Goal: Transaction & Acquisition: Purchase product/service

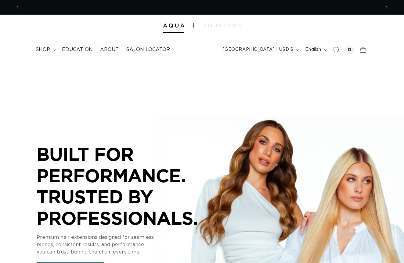
scroll to position [0, 361]
click at [41, 50] on span "shop" at bounding box center [42, 49] width 15 height 6
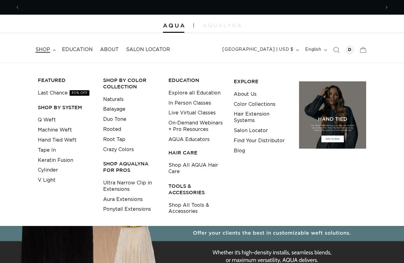
scroll to position [0, 0]
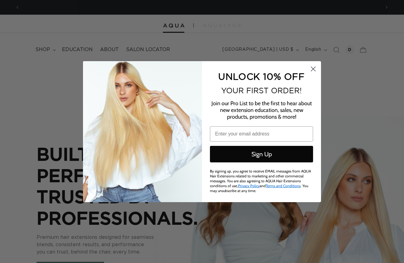
click at [312, 70] on icon "Close dialog" at bounding box center [314, 69] width 4 height 4
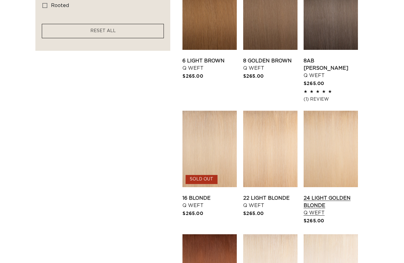
scroll to position [0, 722]
click at [345, 194] on link "24 Light Golden Blonde Q Weft" at bounding box center [331, 205] width 54 height 22
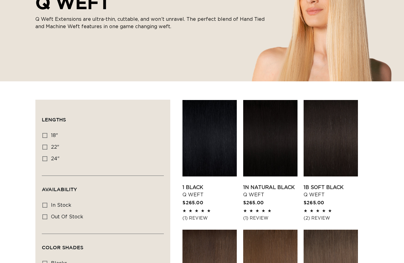
scroll to position [0, 361]
click at [44, 136] on icon at bounding box center [44, 135] width 5 height 5
click at [44, 136] on input "18" 18" (5 products)" at bounding box center [44, 135] width 5 height 5
checkbox input "true"
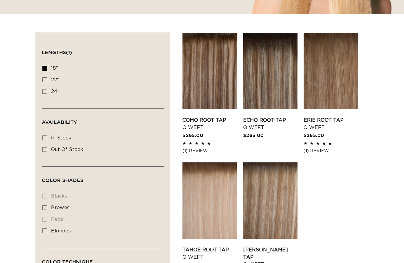
scroll to position [0, 722]
click at [46, 232] on icon at bounding box center [44, 230] width 5 height 5
click at [46, 232] on input "blondes blondes (5 products)" at bounding box center [44, 230] width 5 height 5
checkbox input "true"
click at [46, 79] on icon at bounding box center [44, 79] width 5 height 5
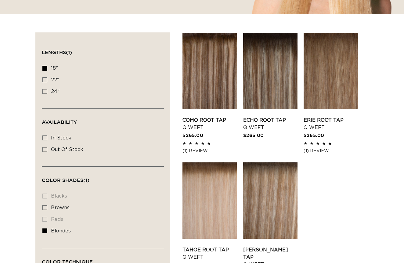
click at [46, 79] on input "22" 22" (5 products)" at bounding box center [44, 79] width 5 height 5
checkbox input "true"
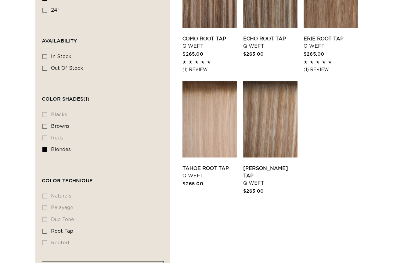
scroll to position [0, 361]
click at [46, 199] on li "naturals naturals (0 products)" at bounding box center [100, 196] width 117 height 12
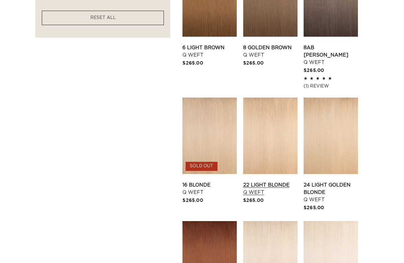
click at [265, 181] on link "22 Light Blonde Q Weft" at bounding box center [270, 188] width 54 height 15
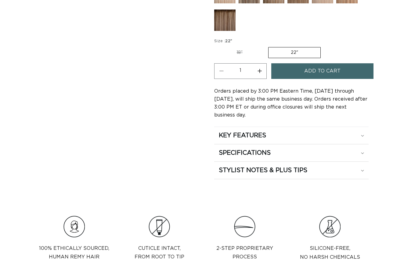
scroll to position [0, 722]
click at [237, 53] on label "18" Variant sold out or unavailable" at bounding box center [239, 52] width 51 height 10
click at [216, 46] on input "18" Variant sold out or unavailable" at bounding box center [216, 46] width 0 height 0
radio input "true"
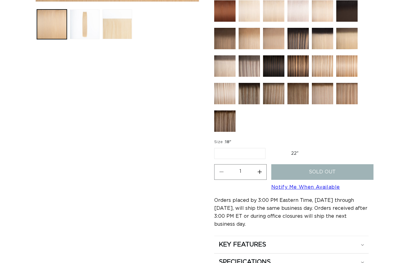
scroll to position [0, 722]
click at [294, 152] on label "22" Variant sold out or unavailable" at bounding box center [295, 153] width 52 height 10
click at [269, 147] on input "22" Variant sold out or unavailable" at bounding box center [269, 147] width 0 height 0
radio input "true"
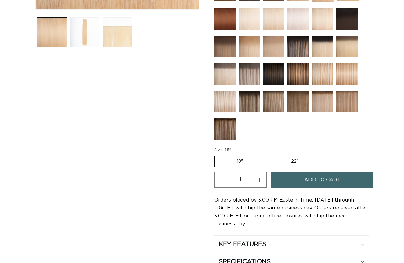
scroll to position [239, 0]
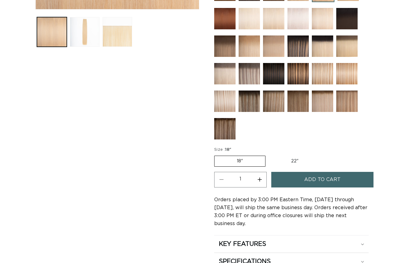
click at [239, 163] on label "18" Variant sold out or unavailable" at bounding box center [239, 160] width 51 height 11
click at [216, 155] on input "18" Variant sold out or unavailable" at bounding box center [216, 154] width 0 height 0
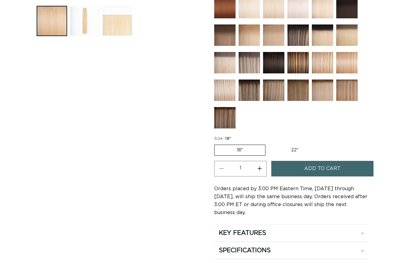
scroll to position [0, 0]
